Goal: Task Accomplishment & Management: Manage account settings

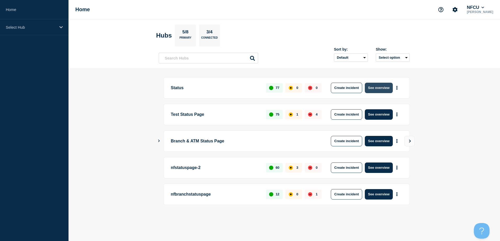
click at [380, 88] on button "See overview" at bounding box center [378, 88] width 28 height 10
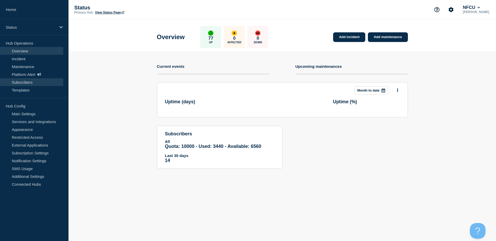
click at [36, 85] on link "Subscribers" at bounding box center [31, 82] width 63 height 8
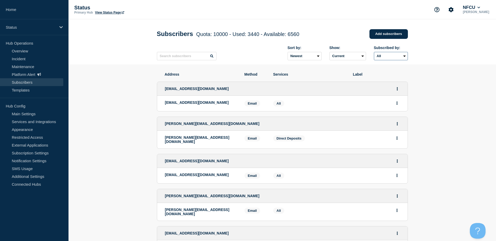
click at [403, 57] on select "All Email SMS" at bounding box center [391, 56] width 34 height 8
select select "sms"
click at [374, 53] on select "All Email SMS" at bounding box center [391, 56] width 34 height 8
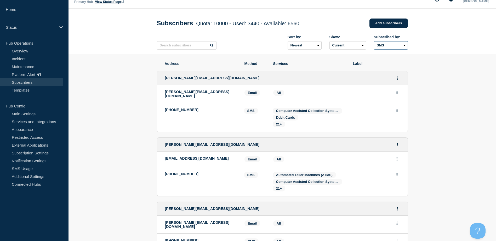
scroll to position [2, 0]
